Goal: Task Accomplishment & Management: Use online tool/utility

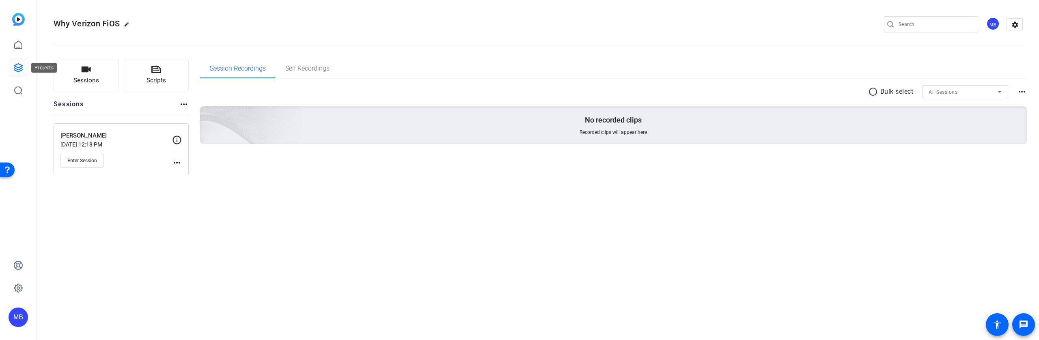
click at [22, 70] on icon at bounding box center [18, 68] width 8 height 8
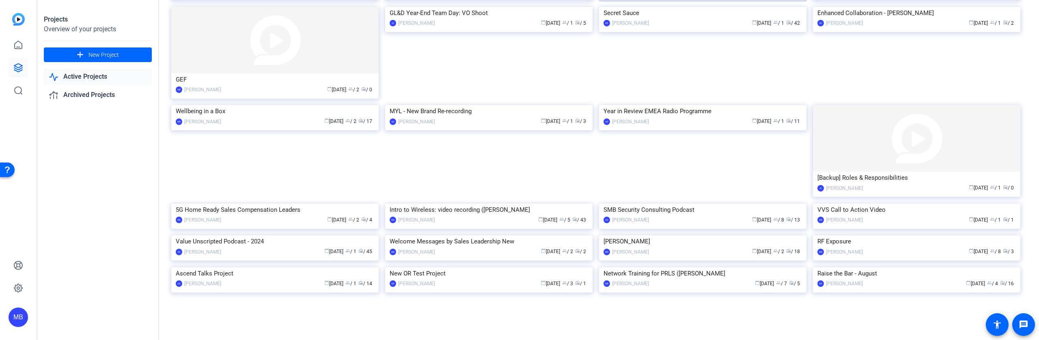
scroll to position [508, 0]
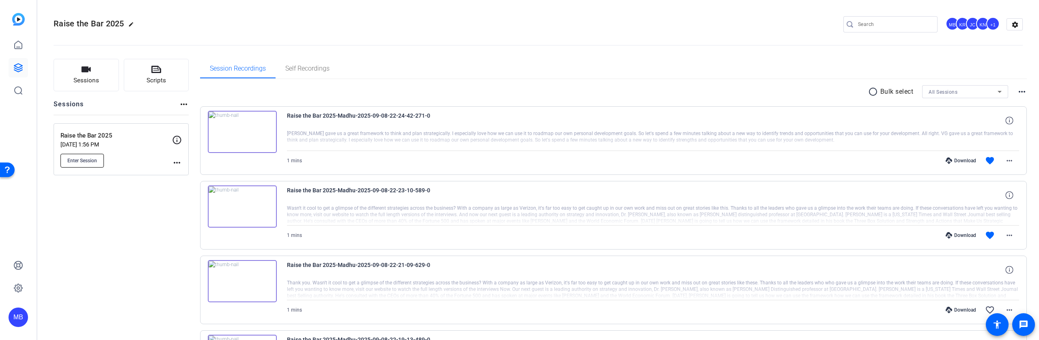
click at [82, 162] on span "Enter Session" at bounding box center [82, 160] width 30 height 6
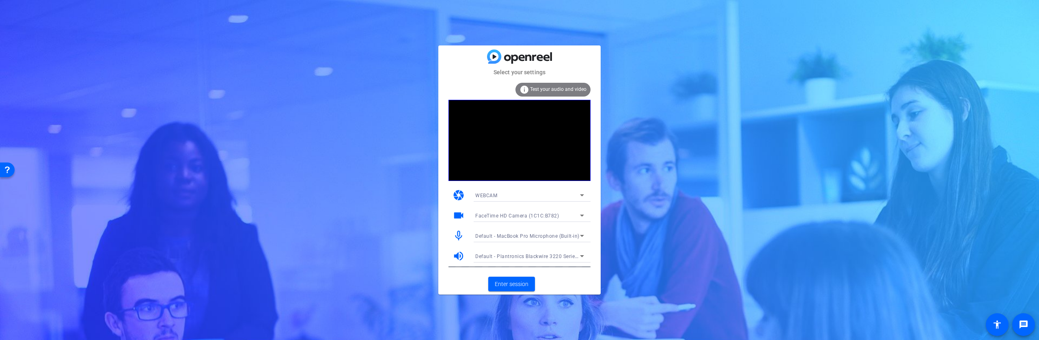
click at [578, 234] on icon at bounding box center [582, 236] width 10 height 10
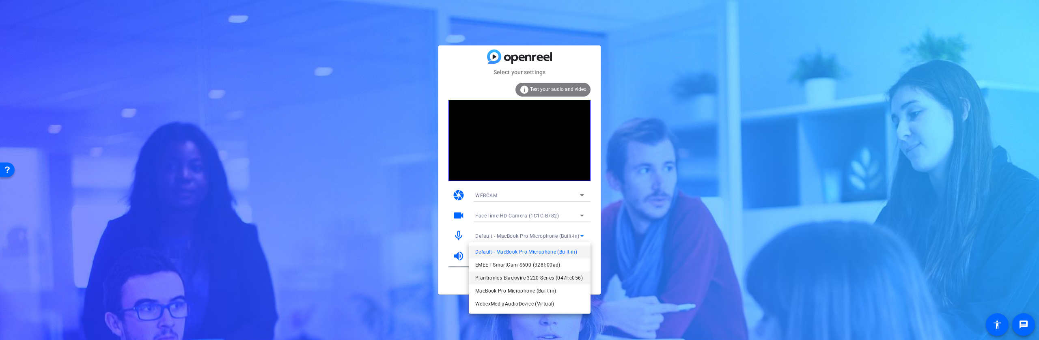
click at [558, 275] on span "Plantronics Blackwire 3220 Series (047f:c056)" at bounding box center [529, 278] width 108 height 10
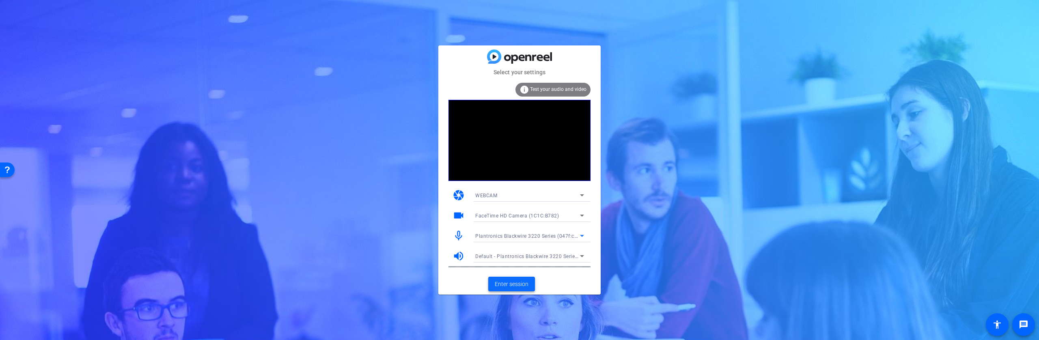
click at [511, 282] on span "Enter session" at bounding box center [512, 284] width 34 height 9
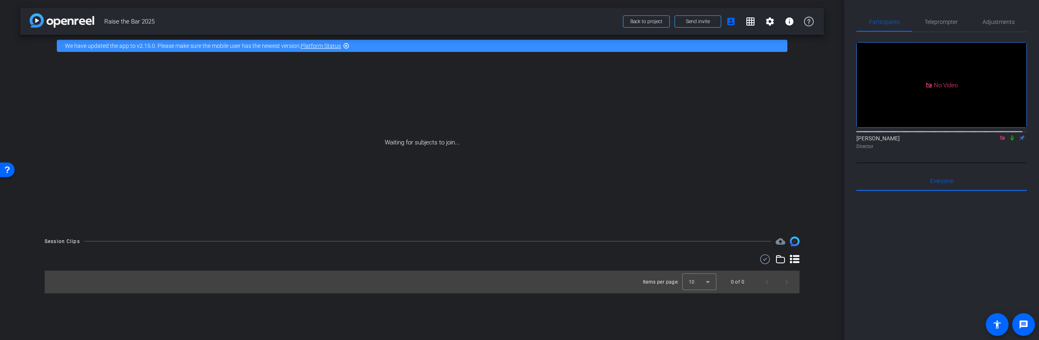
click at [999, 141] on icon at bounding box center [1002, 138] width 6 height 6
click at [980, 140] on icon at bounding box center [982, 138] width 5 height 4
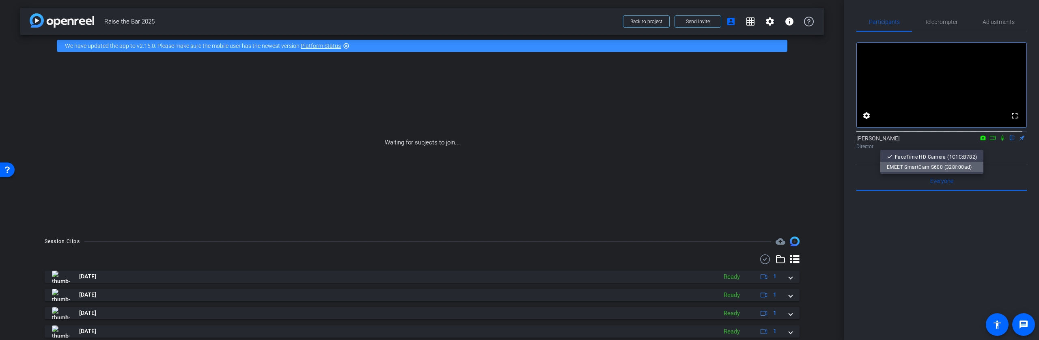
click at [935, 166] on span "EMEET SmartCam S600 (328f:00ad)" at bounding box center [929, 167] width 85 height 6
click at [980, 140] on icon at bounding box center [982, 138] width 5 height 4
click at [989, 147] on div at bounding box center [519, 170] width 1039 height 340
click at [989, 141] on icon at bounding box center [992, 138] width 6 height 6
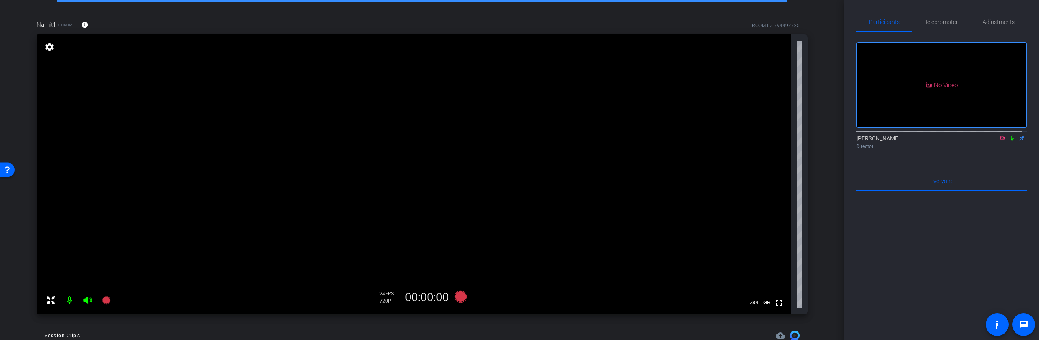
scroll to position [51, 0]
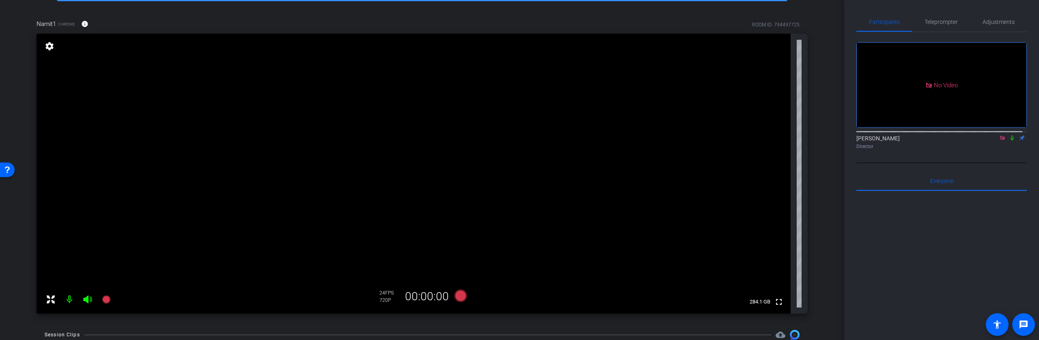
click at [999, 141] on icon at bounding box center [1002, 138] width 6 height 6
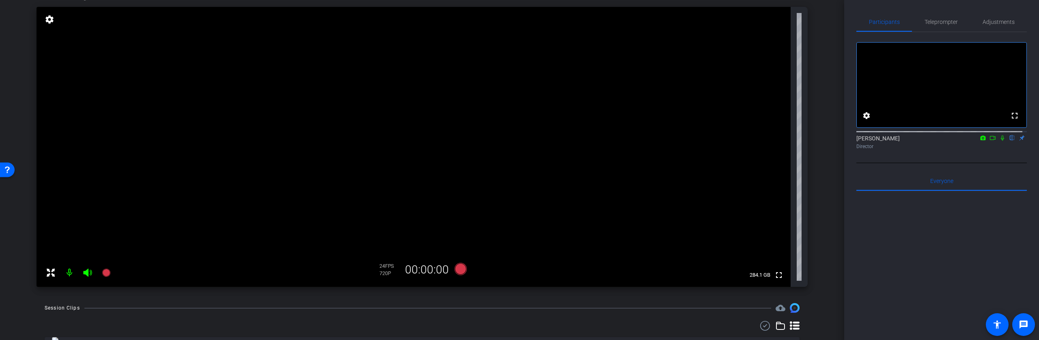
scroll to position [90, 0]
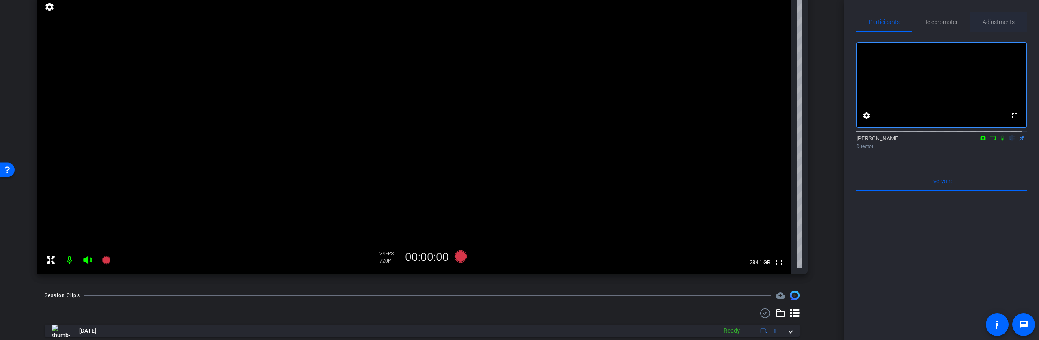
click at [987, 24] on span "Adjustments" at bounding box center [999, 22] width 32 height 6
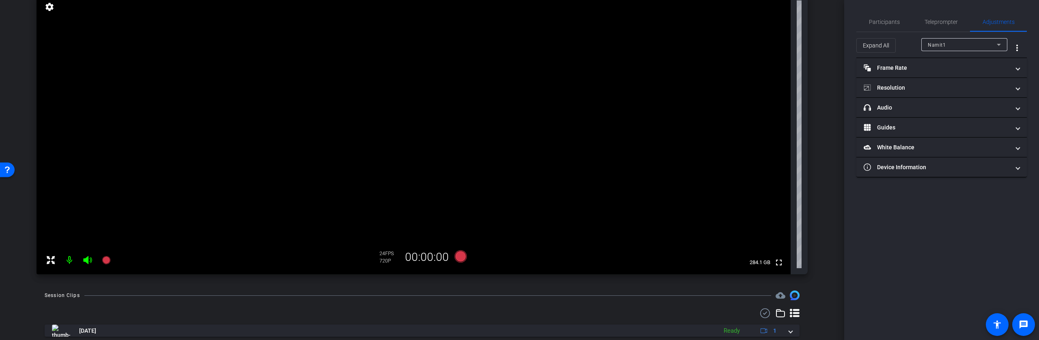
click at [989, 43] on div "Namit1" at bounding box center [962, 45] width 69 height 10
click at [946, 54] on div "Namit1" at bounding box center [964, 60] width 86 height 19
click at [907, 88] on div at bounding box center [519, 170] width 1039 height 340
click at [895, 90] on mat-panel-title "Resolution" at bounding box center [937, 88] width 146 height 9
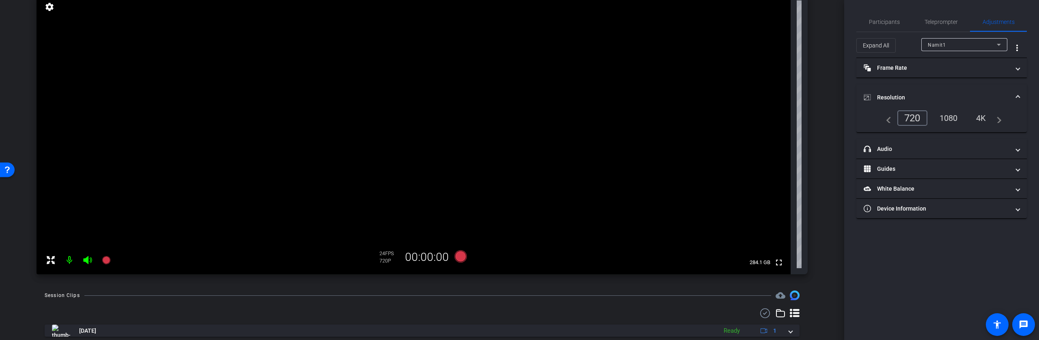
click at [955, 116] on div "1080" at bounding box center [948, 118] width 30 height 14
click at [907, 67] on mat-panel-title "Frame Rate Frame Rate" at bounding box center [937, 68] width 146 height 9
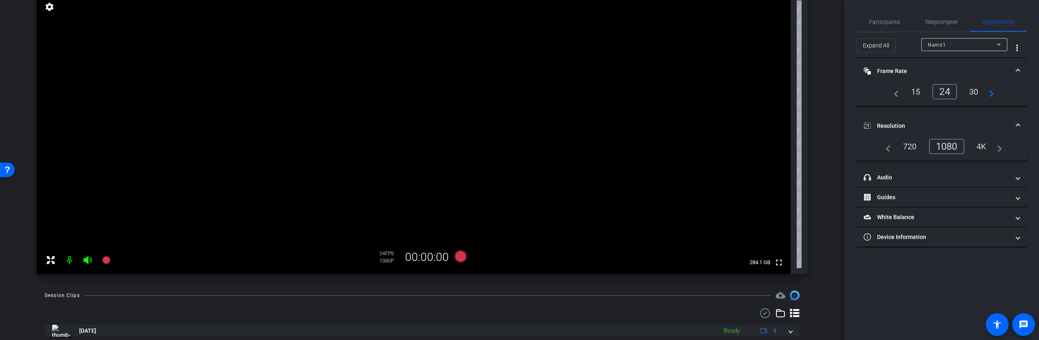
click at [976, 92] on div "30" at bounding box center [974, 92] width 22 height 14
click at [823, 126] on div "arrow_back Raise the Bar 2025 Back to project Send invite account_box grid_on s…" at bounding box center [422, 80] width 844 height 340
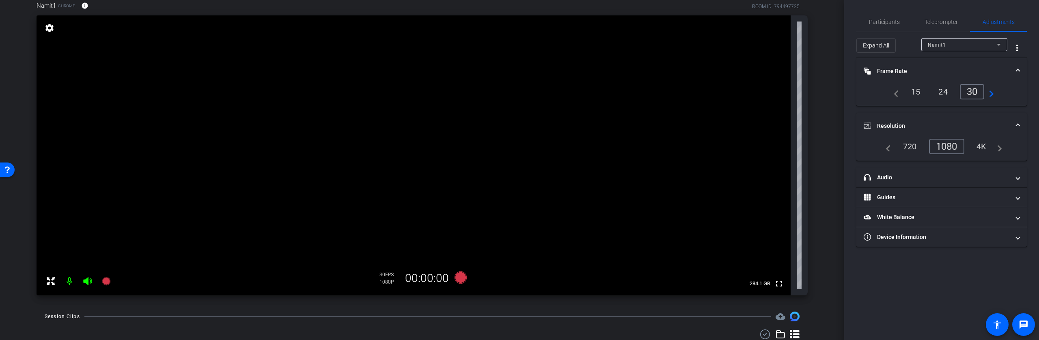
scroll to position [69, 0]
click at [888, 171] on mat-expansion-panel-header "headphone icon Audio" at bounding box center [941, 177] width 170 height 19
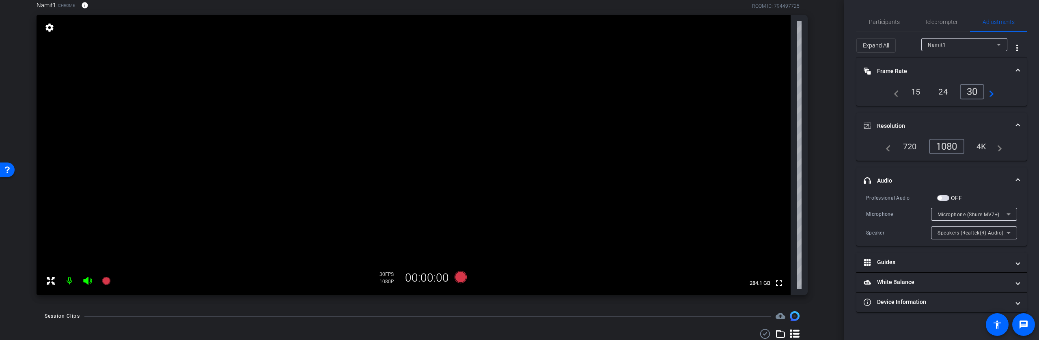
click at [830, 182] on div "arrow_back Raise the Bar 2025 Back to project Send invite account_box grid_on s…" at bounding box center [422, 101] width 844 height 340
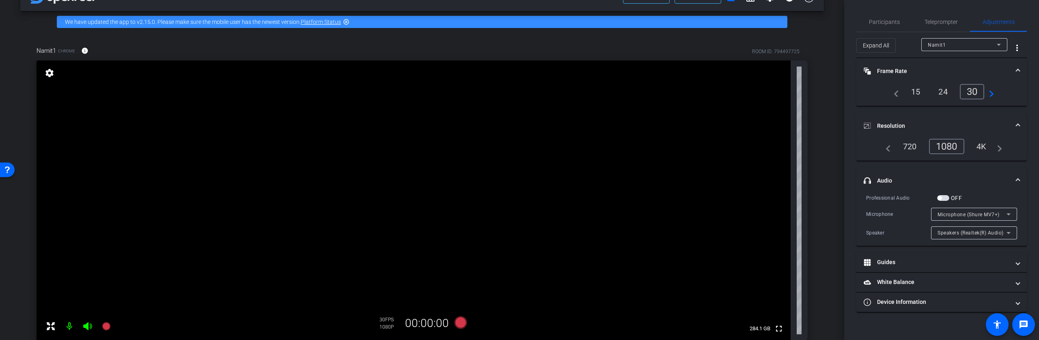
scroll to position [39, 0]
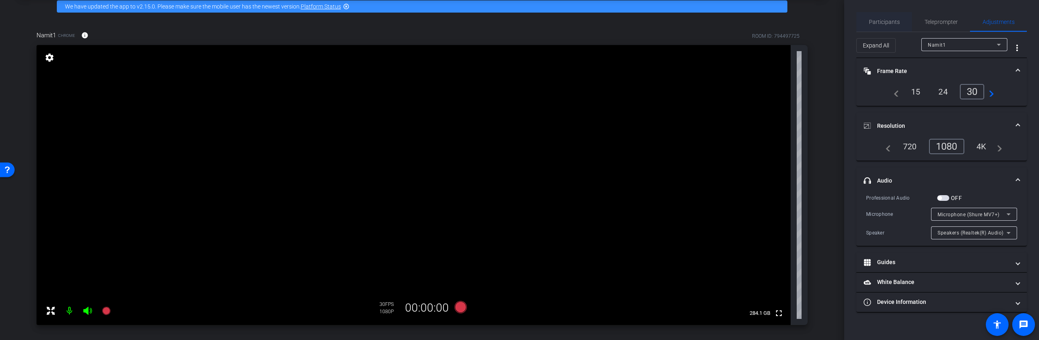
click at [897, 19] on span "Participants" at bounding box center [884, 22] width 31 height 6
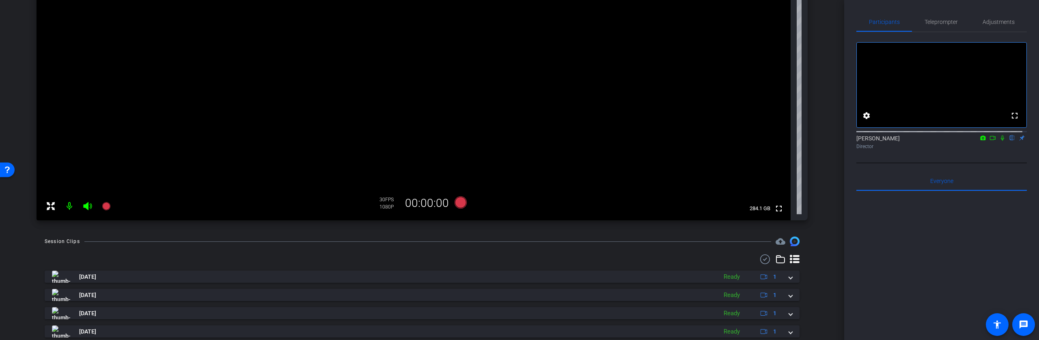
scroll to position [145, 0]
click at [1006, 25] on span "Adjustments" at bounding box center [999, 22] width 32 height 6
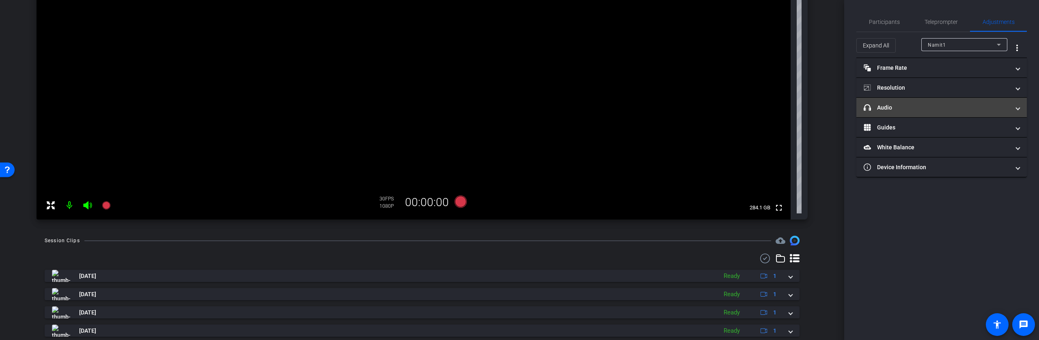
click at [907, 105] on mat-panel-title "headphone icon Audio" at bounding box center [937, 107] width 146 height 9
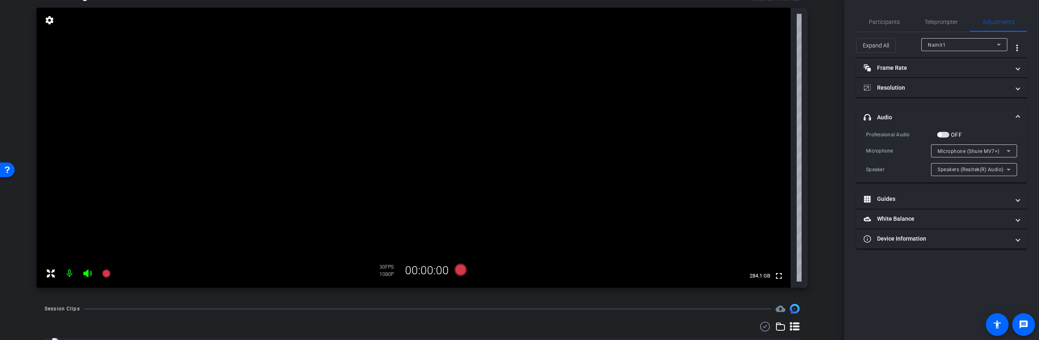
scroll to position [76, 0]
click at [868, 22] on div "Participants" at bounding box center [884, 21] width 56 height 19
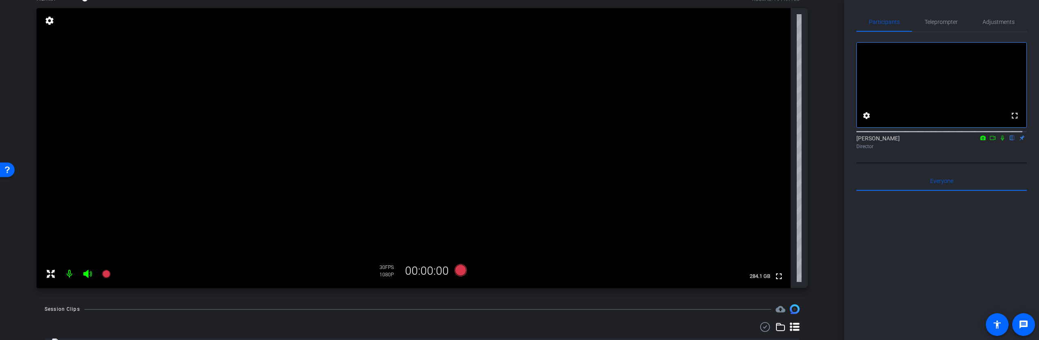
click at [989, 141] on icon at bounding box center [992, 138] width 6 height 6
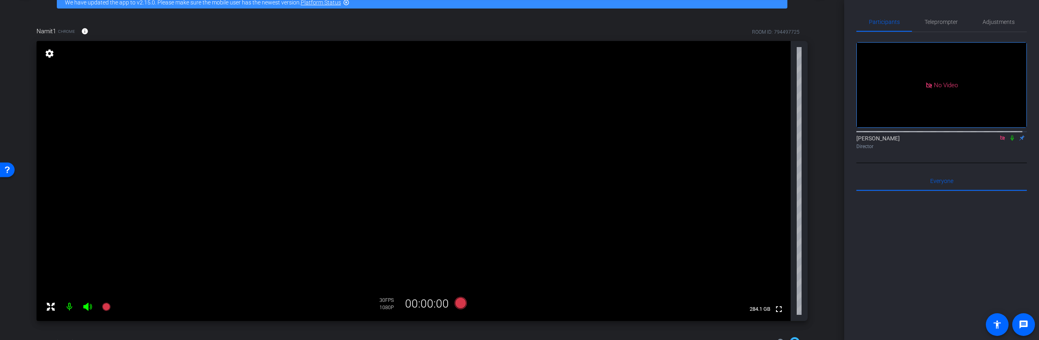
scroll to position [44, 0]
click at [459, 302] on icon at bounding box center [461, 303] width 12 height 12
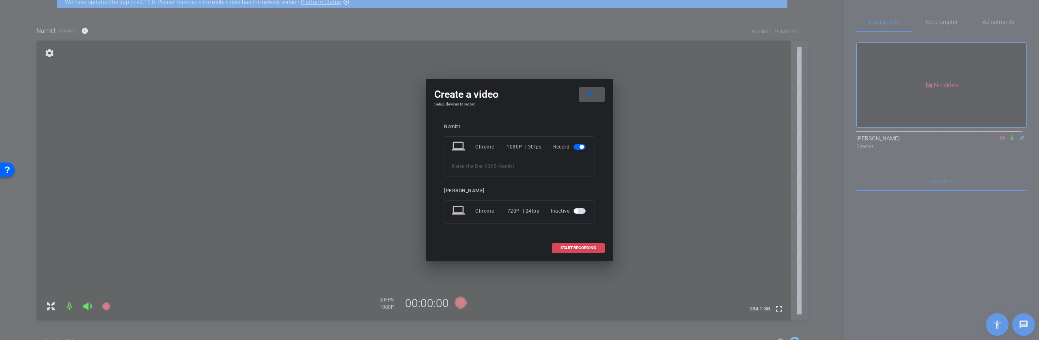
click at [563, 249] on span "START RECORDING" at bounding box center [578, 248] width 36 height 4
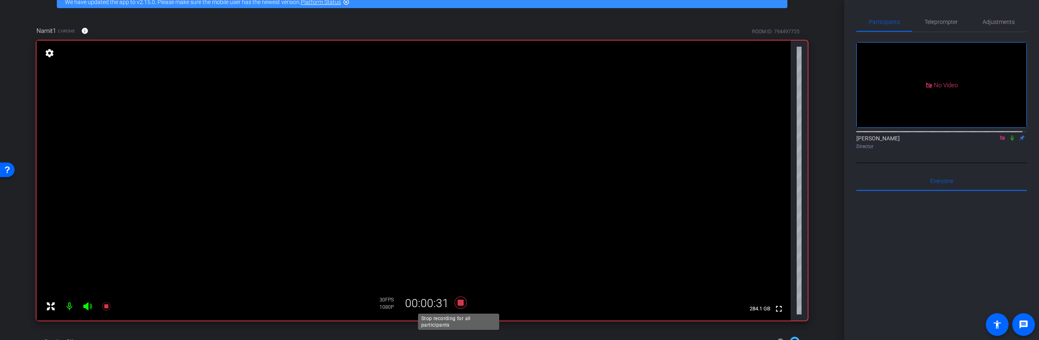
click at [460, 302] on icon at bounding box center [461, 303] width 12 height 12
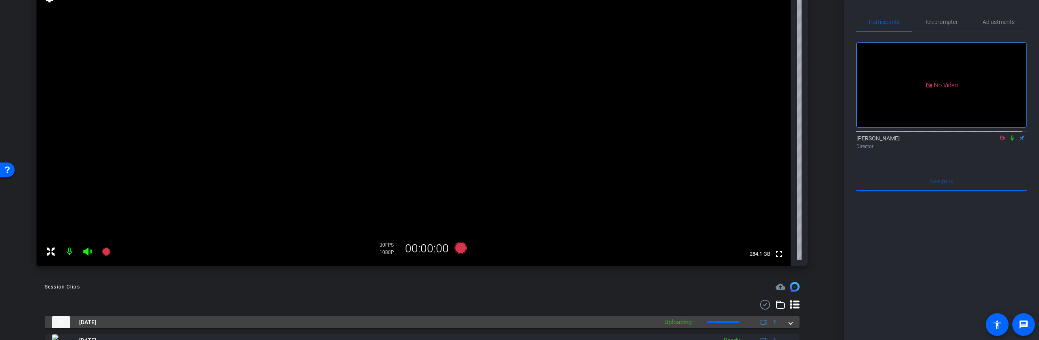
scroll to position [138, 0]
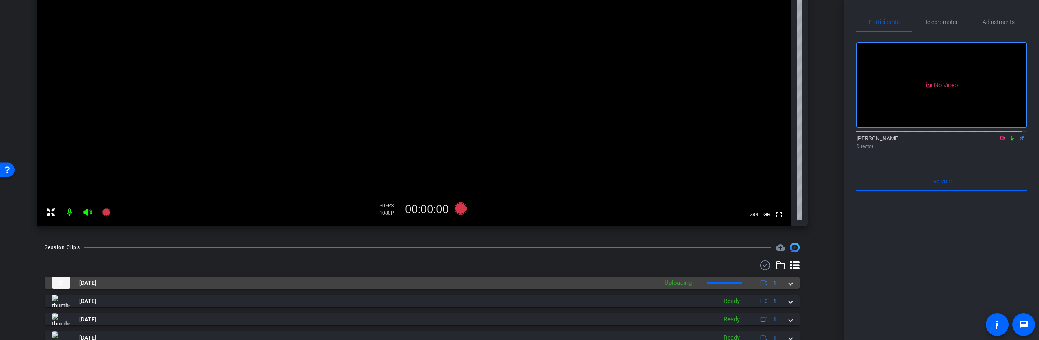
click at [741, 282] on mat-panel-description "Uploading 1" at bounding box center [721, 283] width 122 height 12
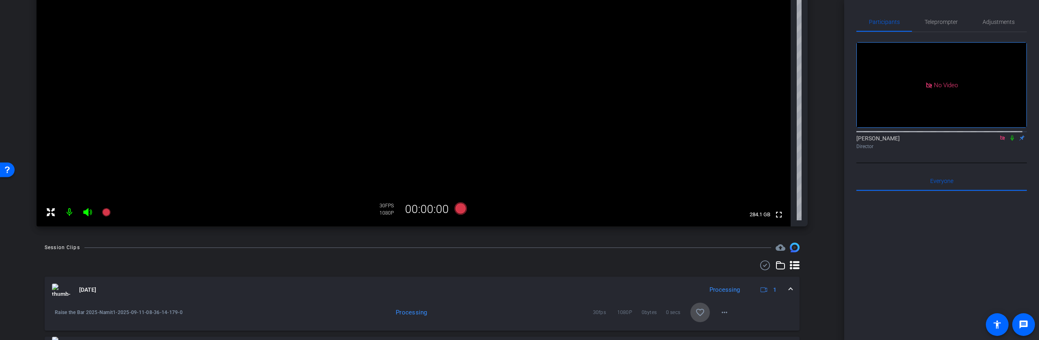
click at [695, 312] on mat-icon "favorite_border" at bounding box center [700, 313] width 10 height 10
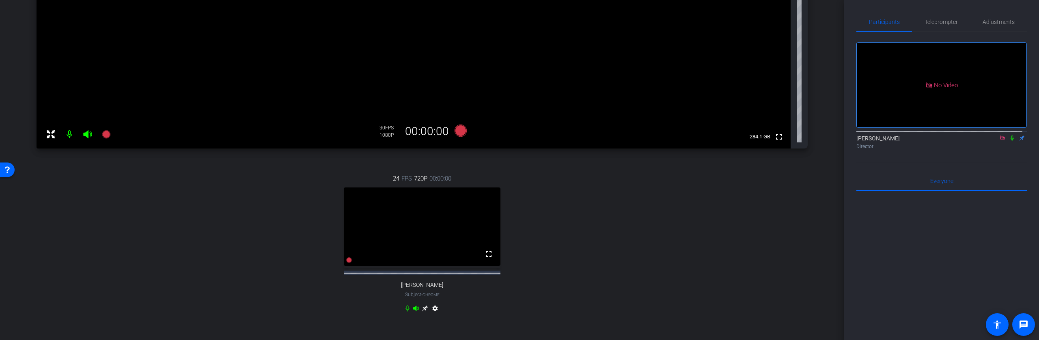
scroll to position [254, 0]
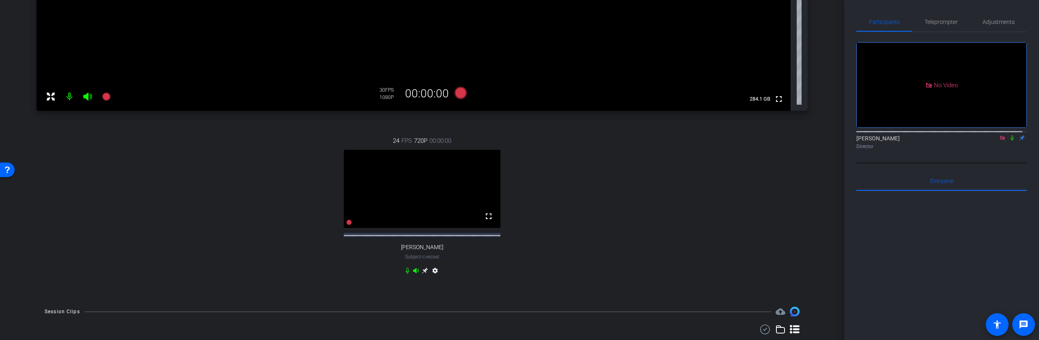
click at [1000, 141] on icon at bounding box center [1002, 138] width 6 height 6
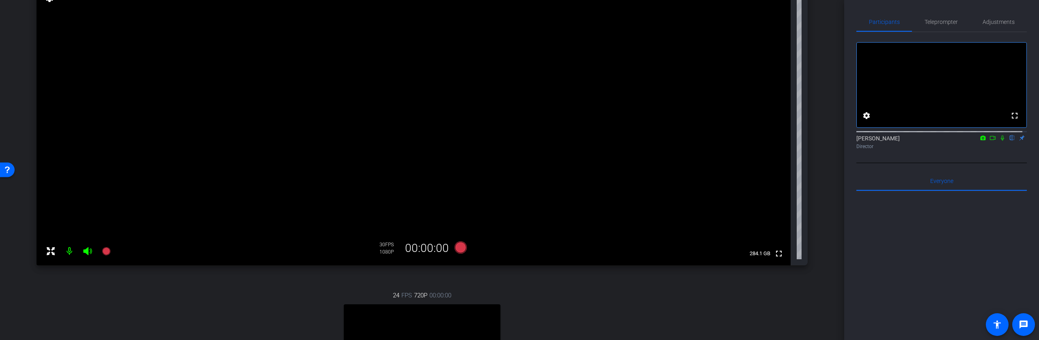
scroll to position [190, 0]
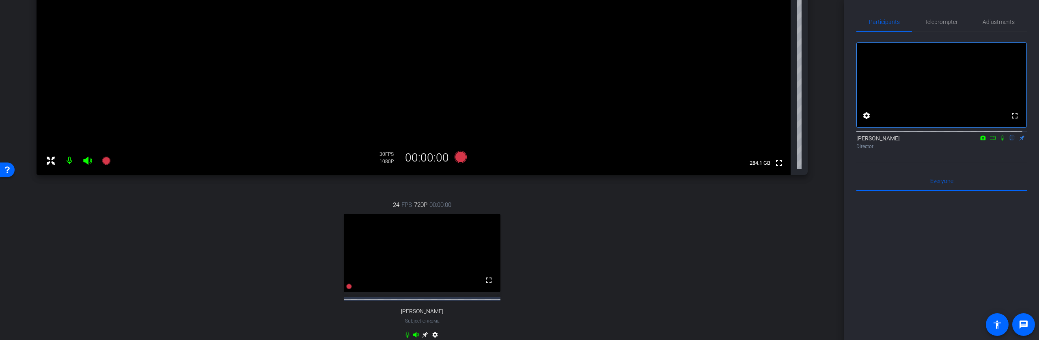
click at [989, 141] on icon at bounding box center [992, 138] width 6 height 6
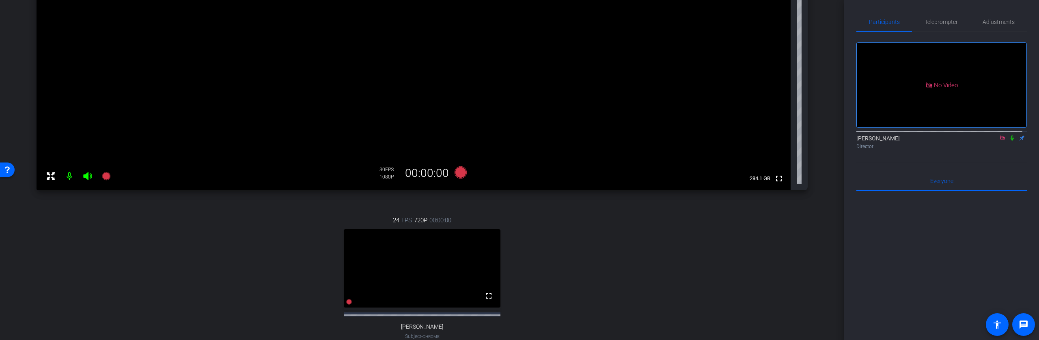
scroll to position [175, 0]
click at [458, 172] on icon at bounding box center [461, 172] width 12 height 12
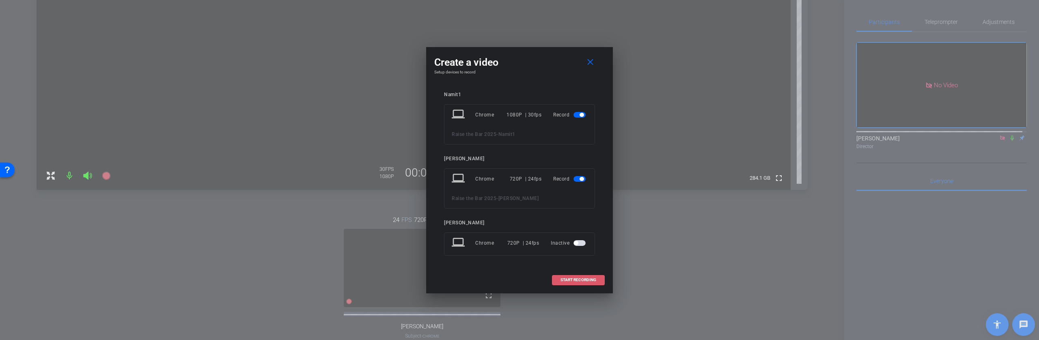
click at [569, 281] on span "START RECORDING" at bounding box center [578, 280] width 36 height 4
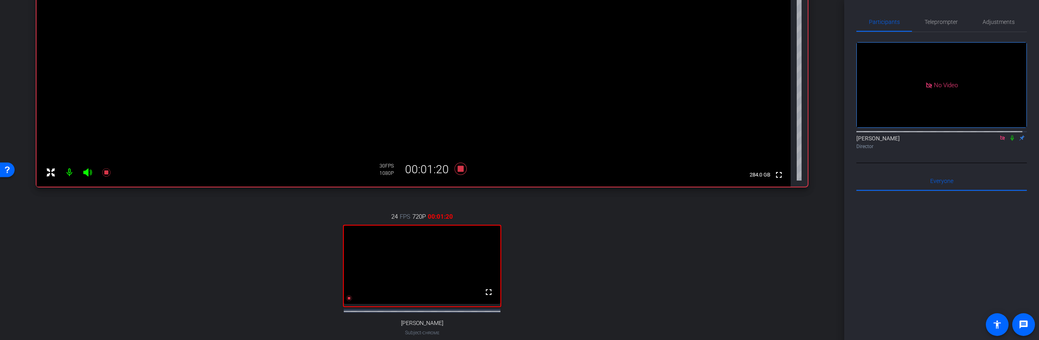
scroll to position [178, 0]
click at [1009, 141] on icon at bounding box center [1012, 138] width 6 height 6
click at [460, 168] on icon at bounding box center [461, 168] width 12 height 12
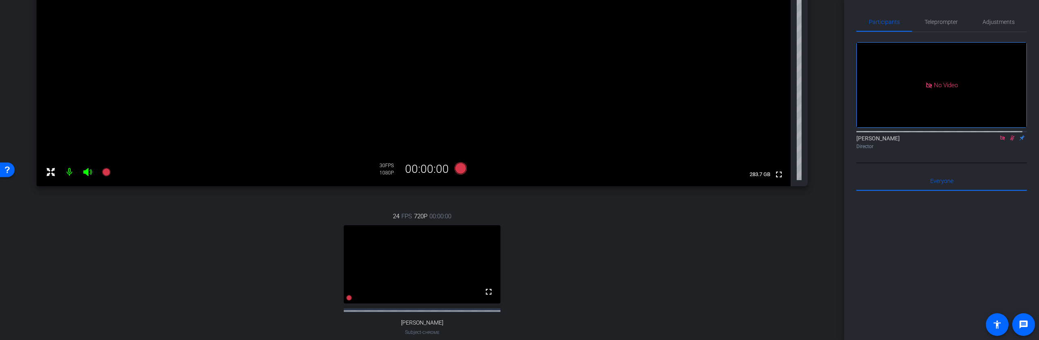
click at [1009, 141] on icon at bounding box center [1012, 138] width 6 height 6
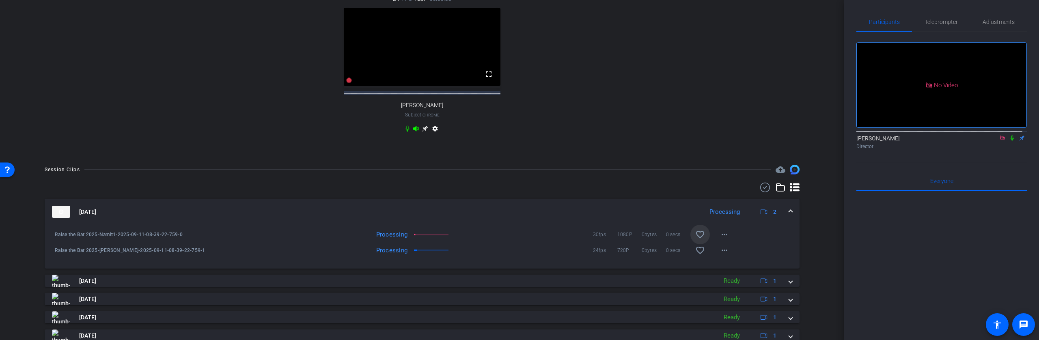
scroll to position [404, 0]
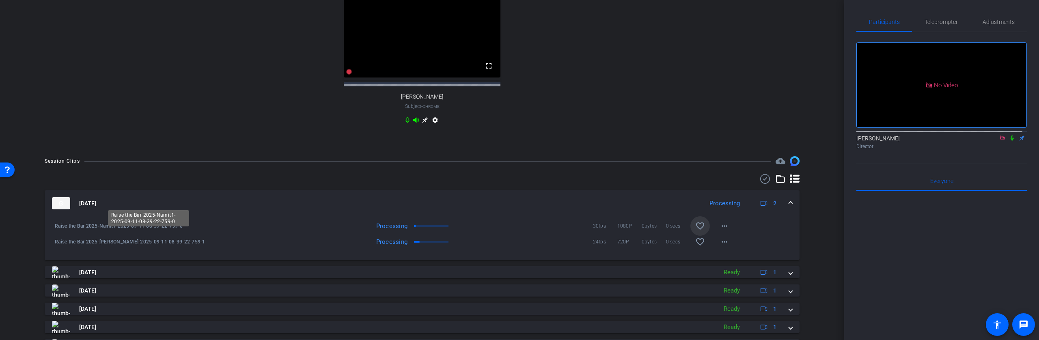
click at [186, 230] on span "Raise the Bar 2025-Namit1-2025-09-11-08-39-22-759-0" at bounding box center [149, 226] width 189 height 8
click at [171, 230] on span "Raise the Bar 2025-Namit1-2025-09-11-08-39-22-759-0" at bounding box center [149, 226] width 189 height 8
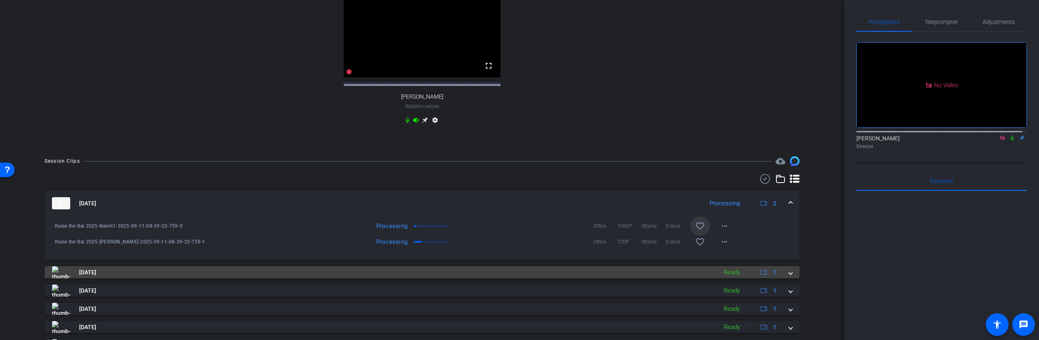
click at [713, 278] on div "[DATE] Ready 1" at bounding box center [420, 272] width 737 height 12
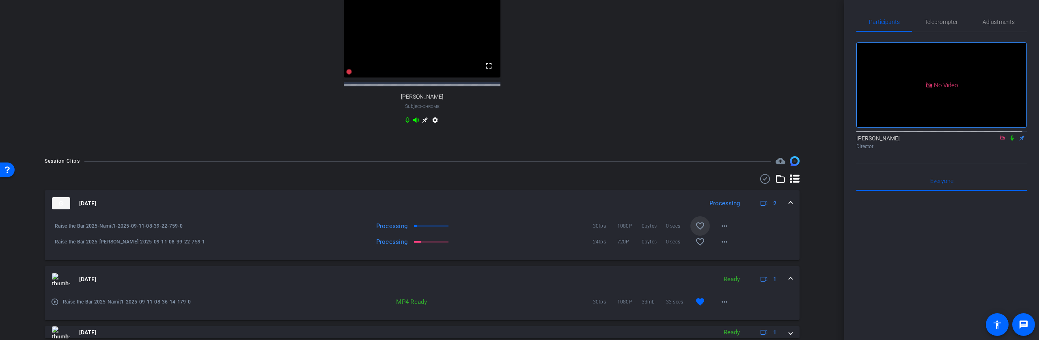
scroll to position [417, 0]
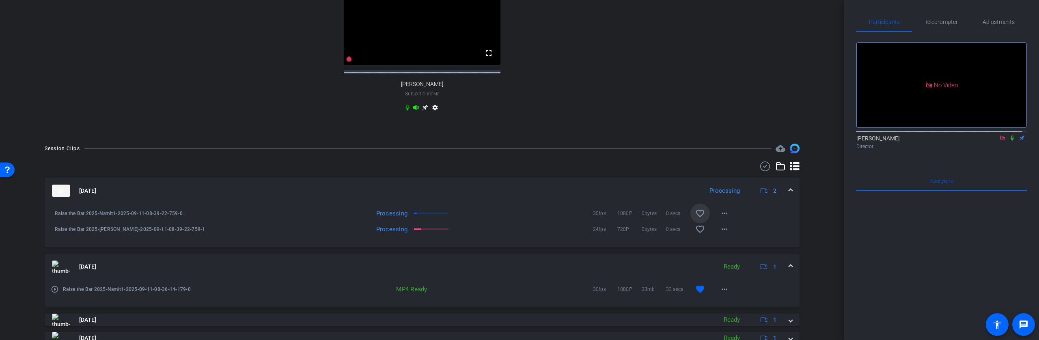
click at [409, 293] on div "MP4 Ready" at bounding box center [388, 289] width 86 height 8
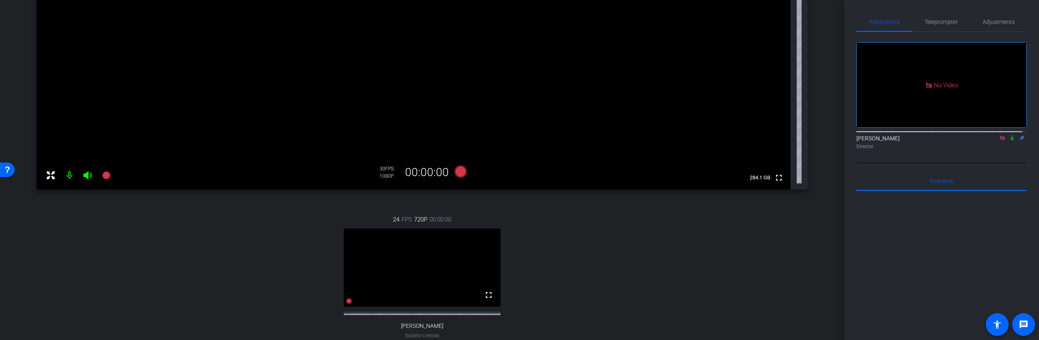
scroll to position [175, 0]
click at [460, 171] on icon at bounding box center [461, 171] width 12 height 12
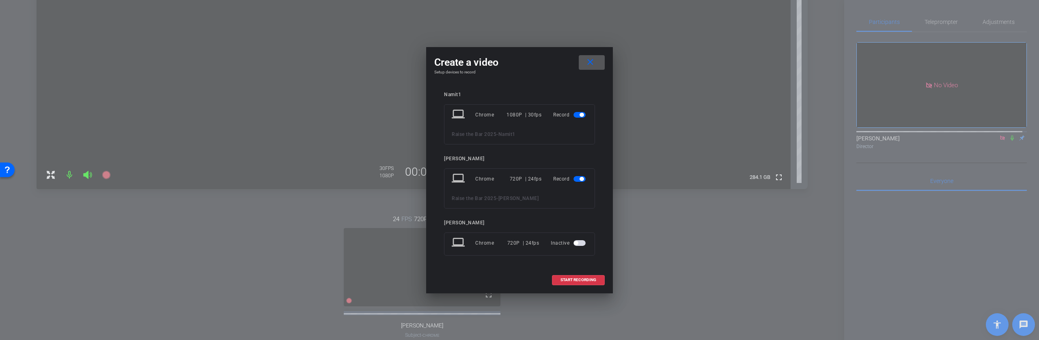
click at [614, 251] on div at bounding box center [519, 170] width 1039 height 340
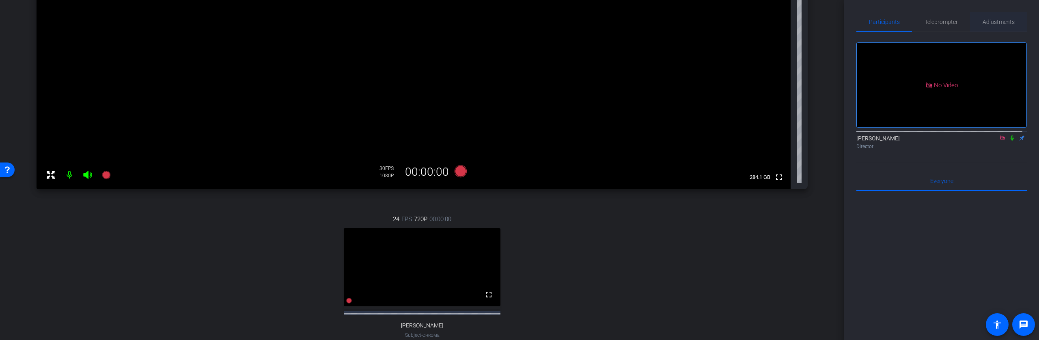
click at [986, 24] on span "Adjustments" at bounding box center [999, 22] width 32 height 6
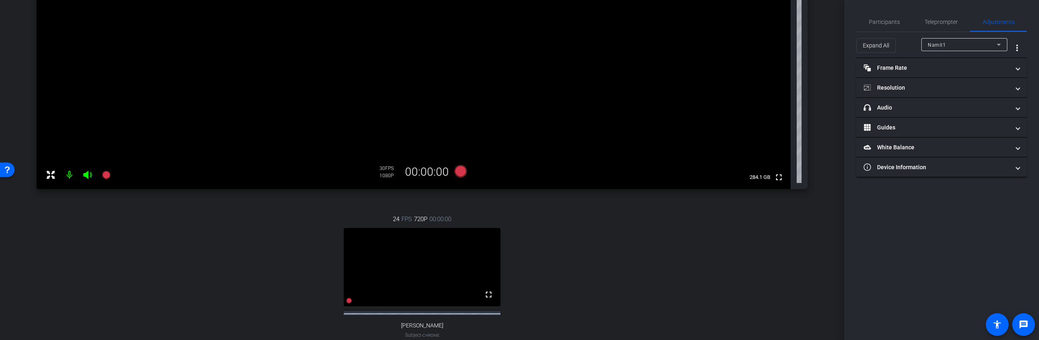
click at [953, 42] on div "Namit1" at bounding box center [962, 45] width 69 height 10
drag, startPoint x: 945, startPoint y: 71, endPoint x: 945, endPoint y: 76, distance: 4.9
click at [945, 76] on span "[PERSON_NAME]" at bounding box center [948, 74] width 41 height 10
click at [927, 68] on mat-panel-title "Frame Rate Frame Rate" at bounding box center [937, 68] width 146 height 9
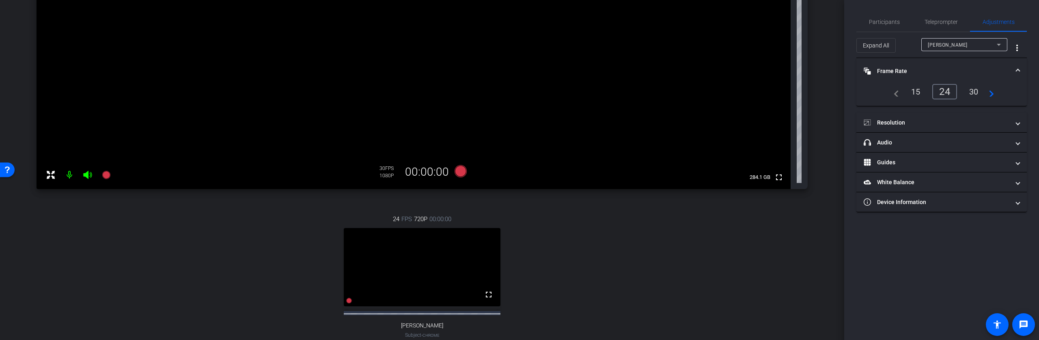
click at [965, 88] on div "30" at bounding box center [974, 92] width 22 height 14
click at [972, 90] on div "30" at bounding box center [974, 92] width 22 height 14
click at [960, 46] on div "[PERSON_NAME]" at bounding box center [962, 45] width 69 height 10
click at [963, 46] on div at bounding box center [519, 170] width 1039 height 340
click at [931, 120] on mat-panel-title "Resolution" at bounding box center [937, 123] width 146 height 9
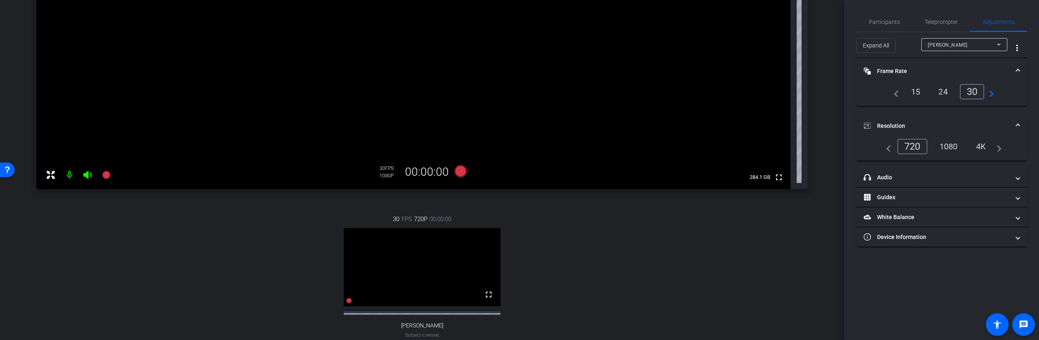
click at [946, 145] on div "1080" at bounding box center [948, 147] width 30 height 14
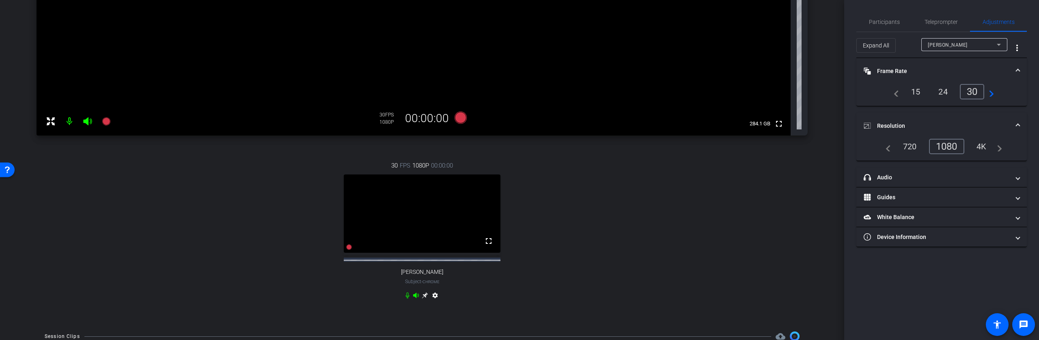
scroll to position [228, 0]
click at [461, 115] on icon at bounding box center [461, 119] width 12 height 12
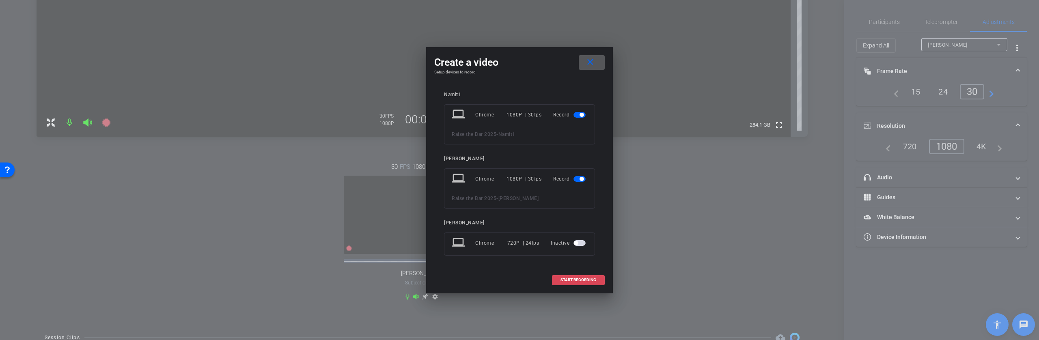
click at [580, 280] on span "START RECORDING" at bounding box center [578, 280] width 36 height 4
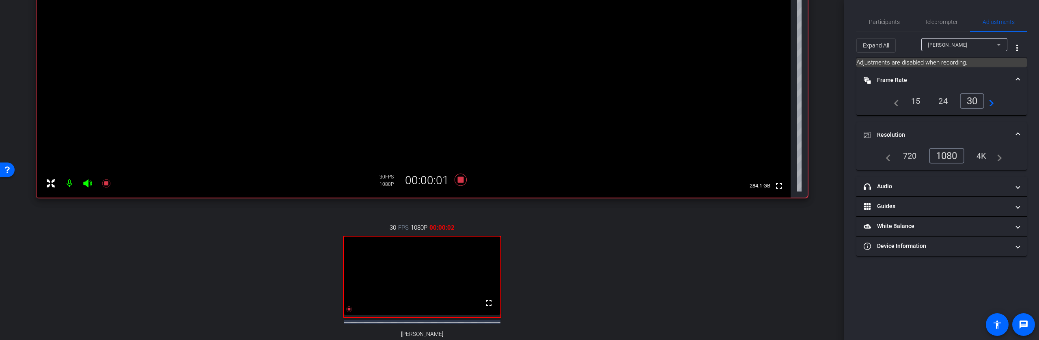
scroll to position [165, 0]
click at [935, 21] on span "Teleprompter" at bounding box center [940, 22] width 33 height 6
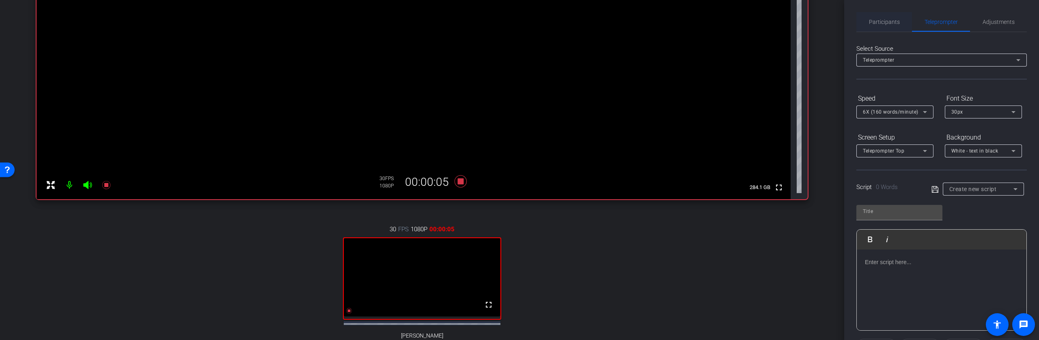
click at [883, 26] on span "Participants" at bounding box center [884, 21] width 31 height 19
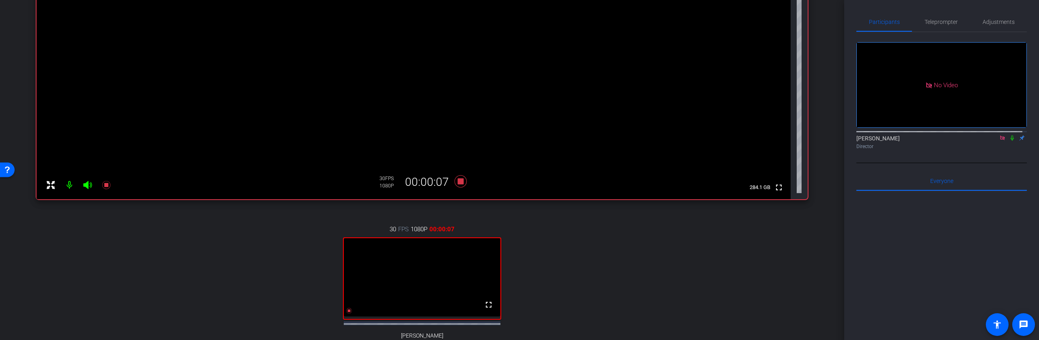
click at [1009, 135] on icon at bounding box center [1012, 138] width 6 height 6
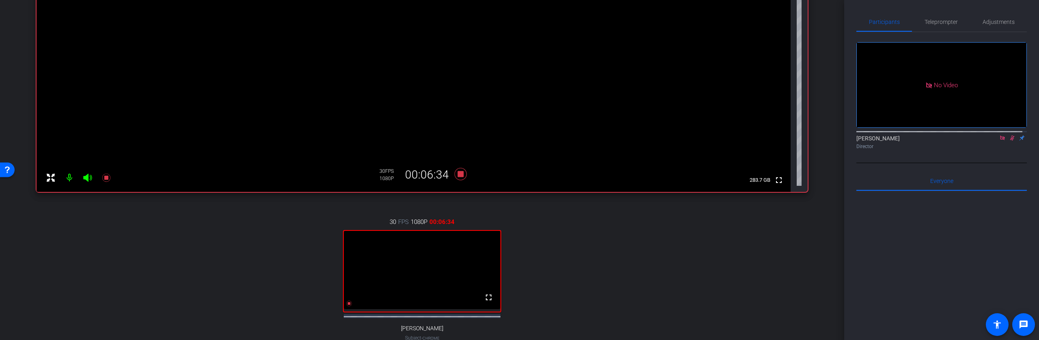
scroll to position [172, 0]
click at [458, 175] on icon at bounding box center [461, 174] width 12 height 12
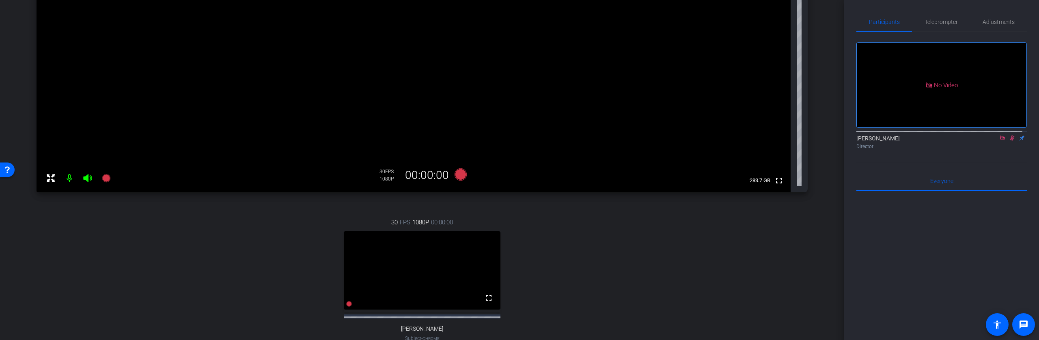
click at [1009, 135] on icon at bounding box center [1012, 138] width 6 height 6
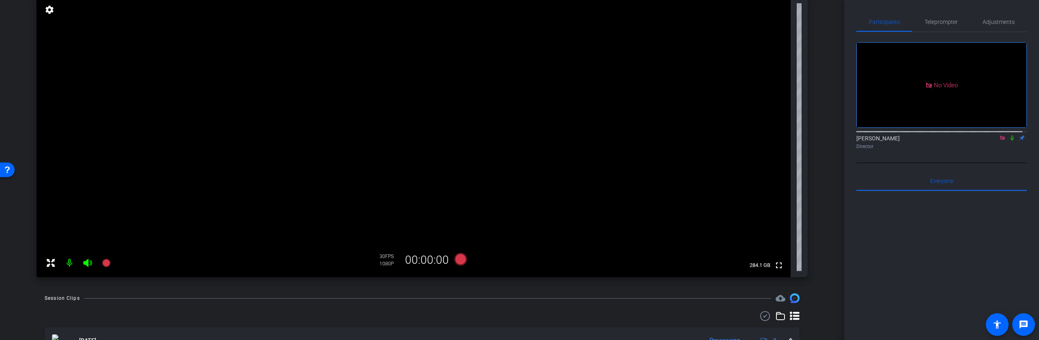
scroll to position [82, 0]
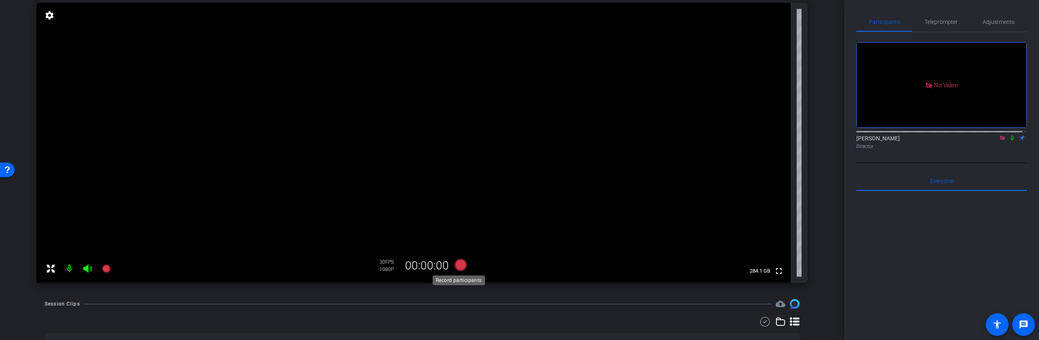
click at [459, 264] on icon at bounding box center [461, 265] width 12 height 12
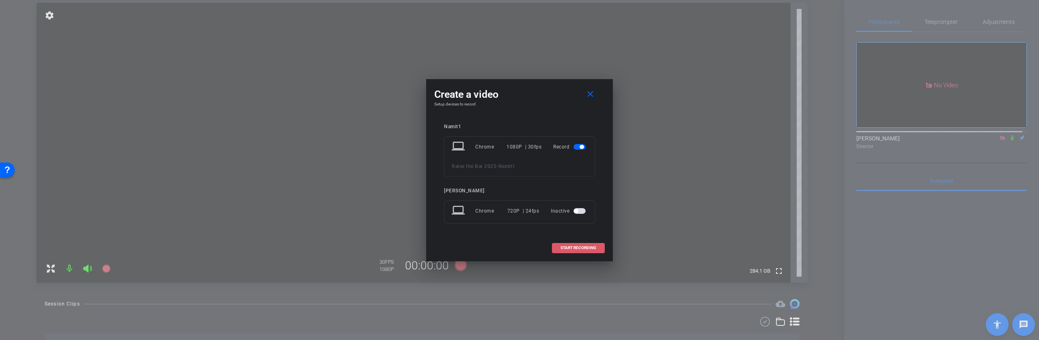
click at [582, 248] on span "START RECORDING" at bounding box center [578, 248] width 36 height 4
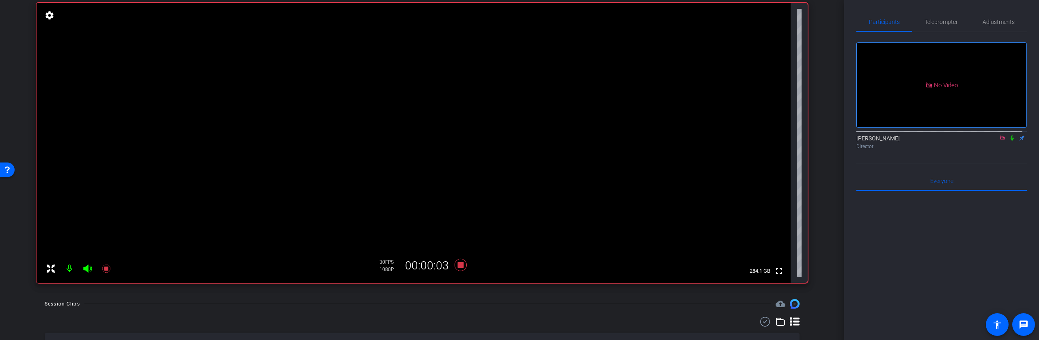
click at [1009, 135] on icon at bounding box center [1012, 138] width 6 height 6
click at [457, 268] on icon at bounding box center [460, 265] width 19 height 15
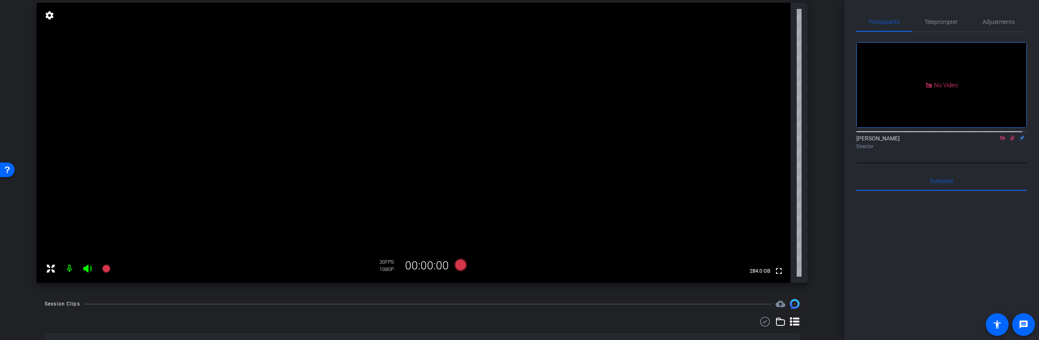
click at [1010, 136] on icon at bounding box center [1012, 138] width 4 height 5
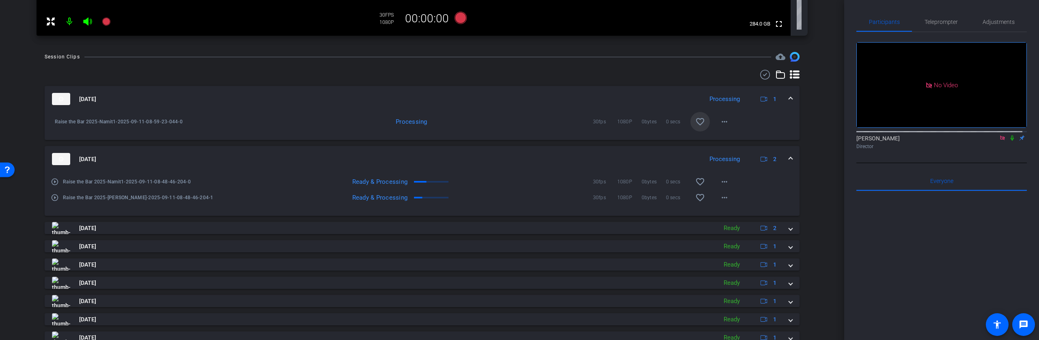
scroll to position [328, 0]
click at [696, 126] on mat-icon "favorite_border" at bounding box center [700, 123] width 10 height 10
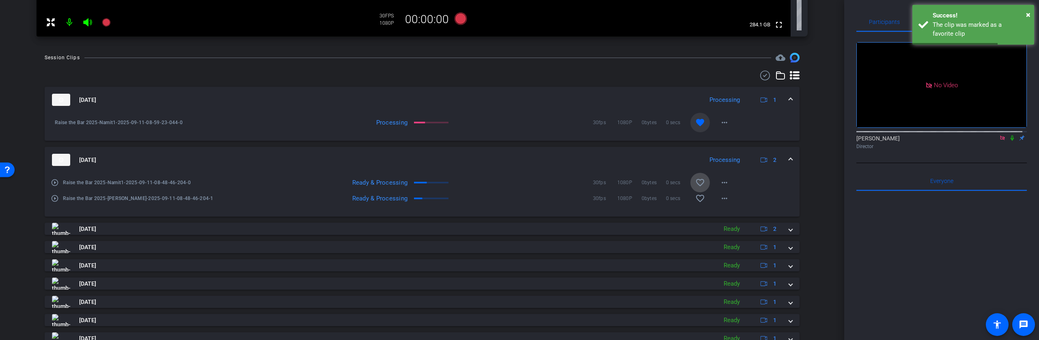
click at [696, 184] on mat-icon "favorite_border" at bounding box center [700, 183] width 10 height 10
click at [695, 203] on mat-icon "favorite_border" at bounding box center [700, 199] width 10 height 10
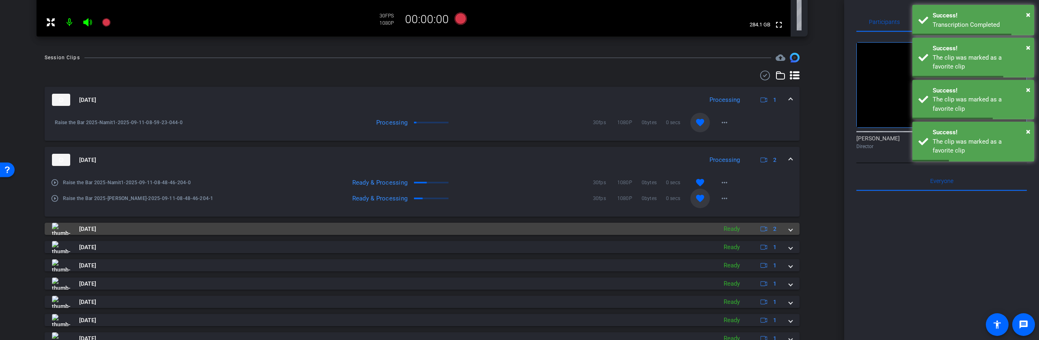
click at [691, 229] on mat-panel-title "[DATE]" at bounding box center [382, 229] width 661 height 12
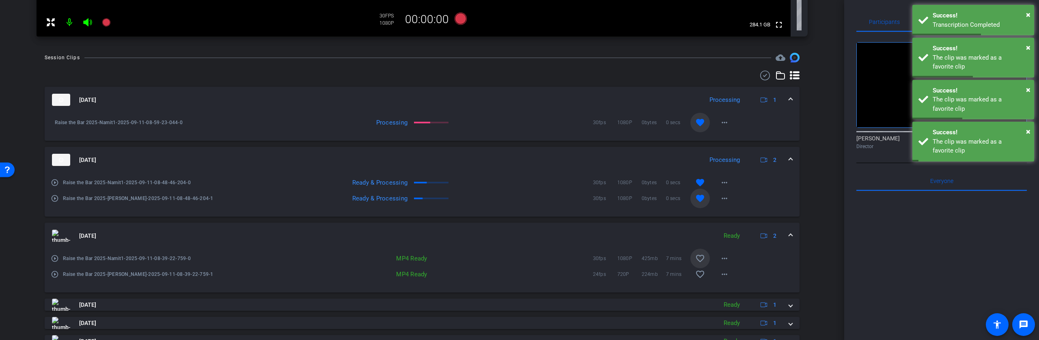
click at [695, 260] on mat-icon "favorite_border" at bounding box center [700, 259] width 10 height 10
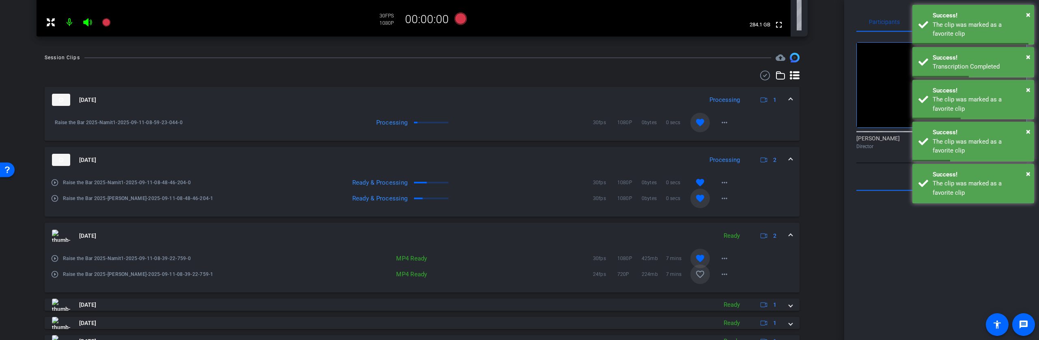
click at [699, 280] on span at bounding box center [699, 274] width 19 height 19
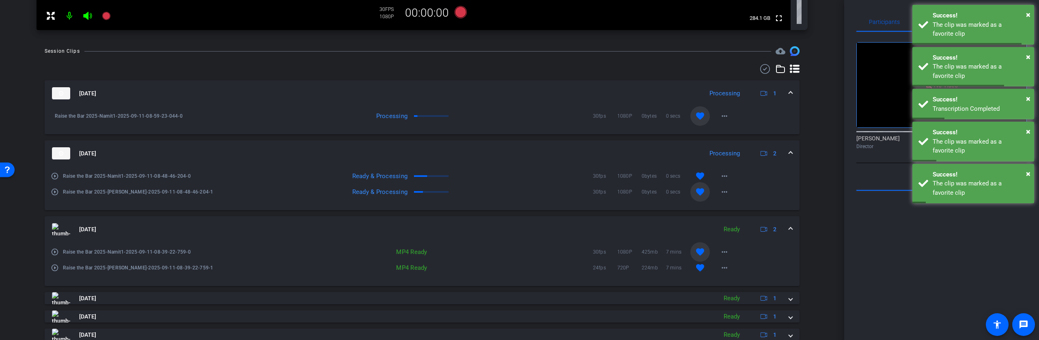
scroll to position [377, 0]
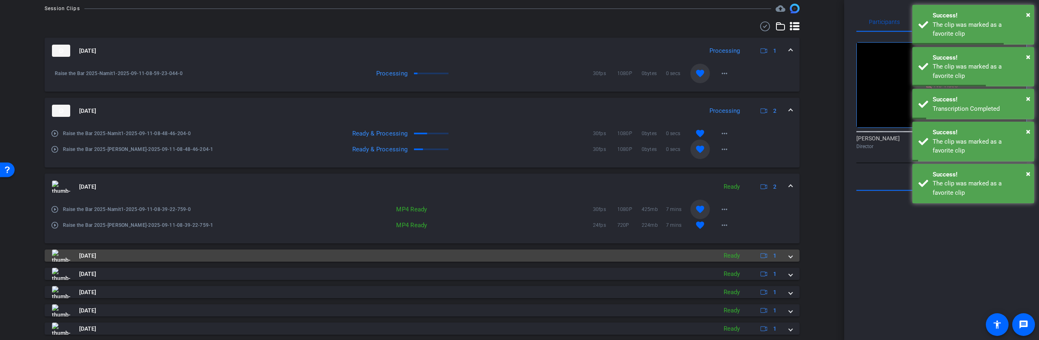
click at [666, 260] on mat-panel-title "[DATE]" at bounding box center [382, 256] width 661 height 12
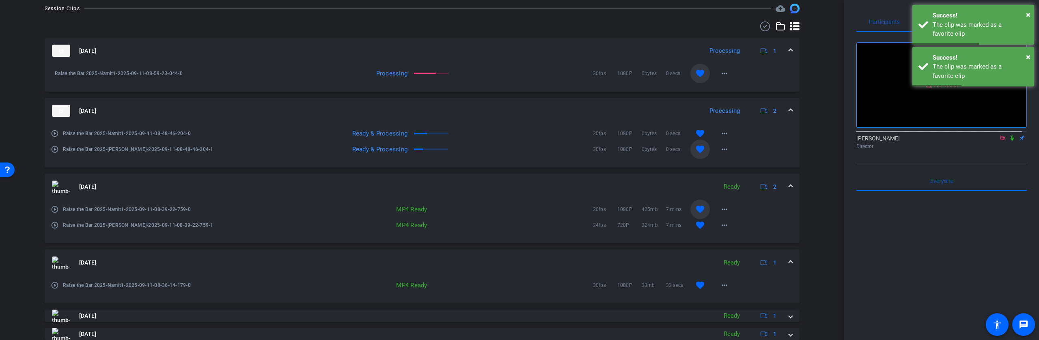
click at [666, 261] on mat-panel-title "[DATE]" at bounding box center [382, 262] width 661 height 12
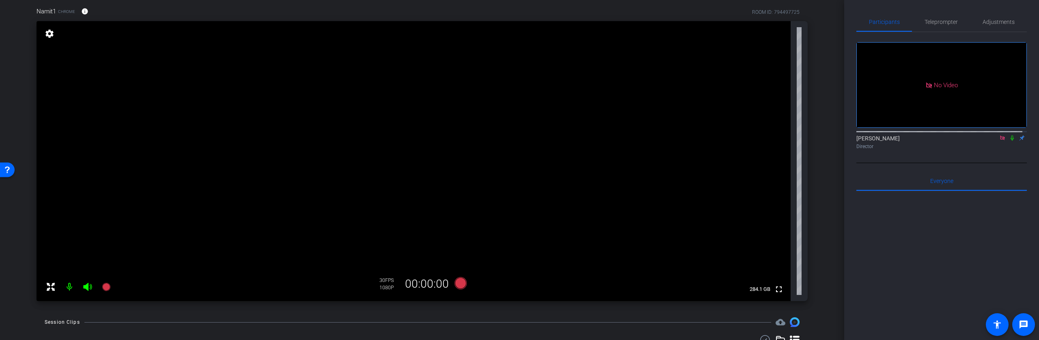
scroll to position [58, 0]
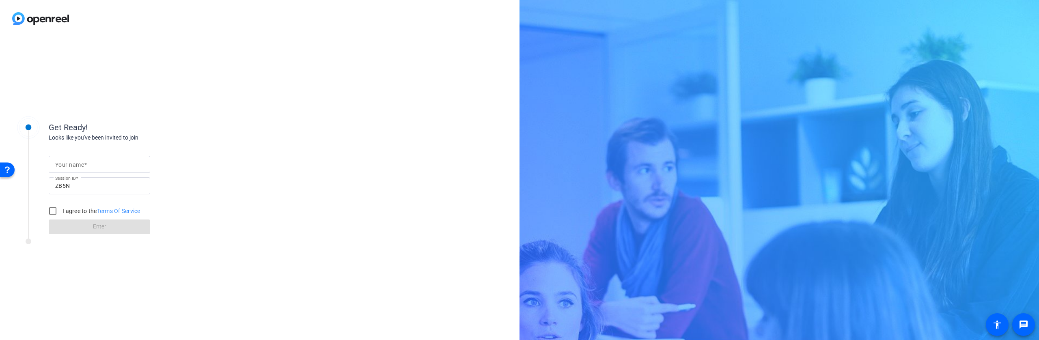
click at [108, 151] on div "Your name Session ID ZB5N I agree to the Terms Of Service Enter" at bounding box center [130, 188] width 162 height 92
click at [106, 161] on input "Your name" at bounding box center [99, 164] width 88 height 10
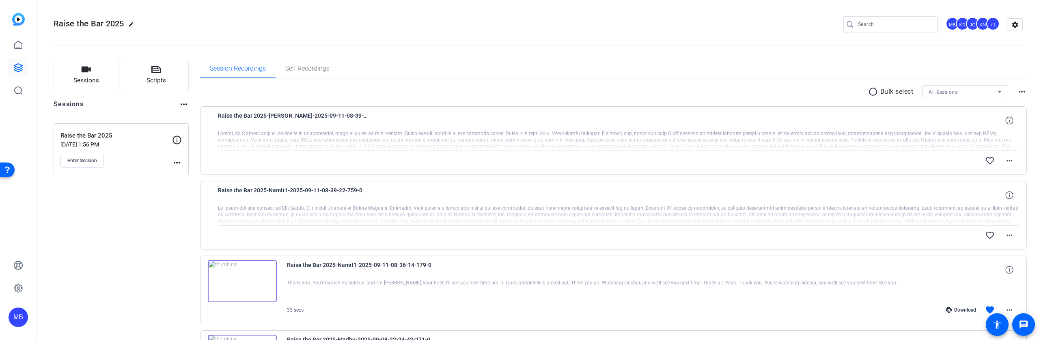
click at [245, 279] on img at bounding box center [242, 281] width 69 height 42
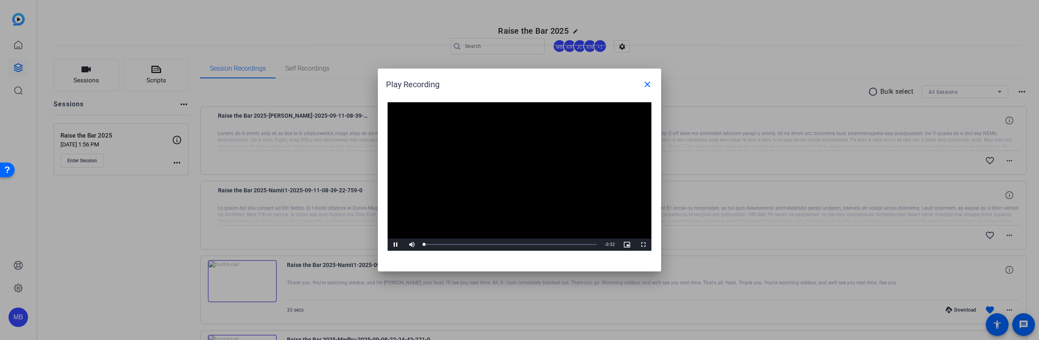
click at [510, 170] on div "Video Player is loading. Play Video Pause Mute Current Time 0:00 / Duration 0:3…" at bounding box center [520, 176] width 264 height 149
click at [648, 85] on mat-icon "close" at bounding box center [647, 85] width 10 height 10
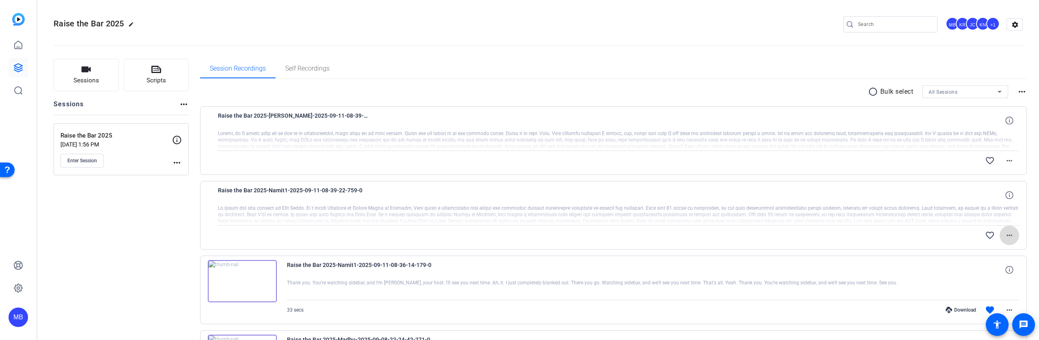
click at [1004, 237] on mat-icon "more_horiz" at bounding box center [1009, 236] width 10 height 10
